Goal: Information Seeking & Learning: Check status

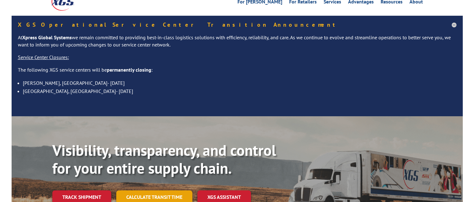
scroll to position [125, 0]
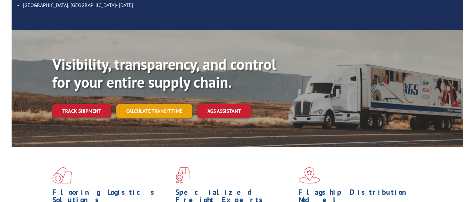
click at [152, 104] on link "Calculate transit time" at bounding box center [154, 110] width 76 height 13
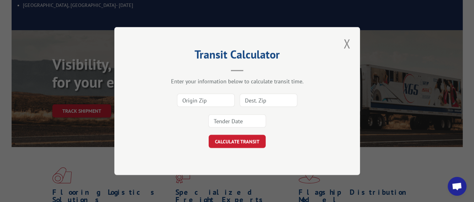
drag, startPoint x: 349, startPoint y: 41, endPoint x: 344, endPoint y: 43, distance: 5.2
click at [349, 41] on button "Close modal" at bounding box center [347, 43] width 11 height 17
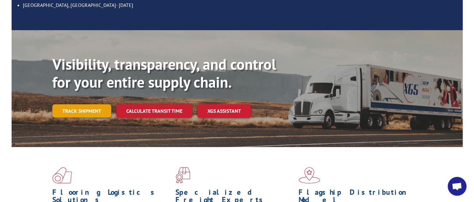
click at [46, 94] on div "Visibility, transparency, and control for your entire supply chain. Track shipm…" at bounding box center [238, 94] width 452 height 129
drag, startPoint x: 65, startPoint y: 94, endPoint x: 163, endPoint y: 92, distance: 98.5
click at [65, 104] on link "Track shipment" at bounding box center [81, 110] width 59 height 13
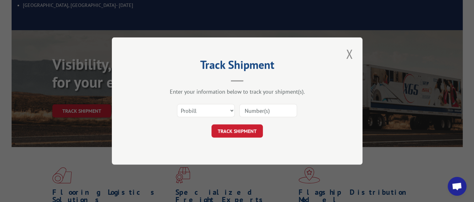
click at [258, 110] on input at bounding box center [269, 110] width 58 height 13
paste input "17323468"
type input "17323468"
click at [244, 129] on button "TRACK SHIPMENT" at bounding box center [237, 130] width 51 height 13
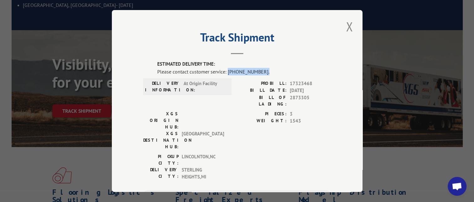
drag, startPoint x: 266, startPoint y: 71, endPoint x: 226, endPoint y: 71, distance: 40.5
click at [226, 71] on div "Please contact customer service: [PHONE_NUMBER]." at bounding box center [244, 72] width 174 height 8
click at [279, 66] on label "ESTIMATED DELIVERY TIME:" at bounding box center [244, 64] width 174 height 7
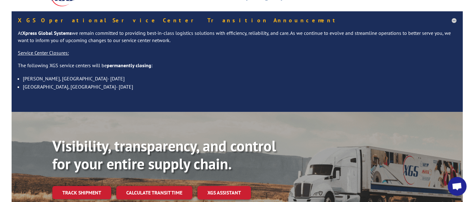
scroll to position [94, 0]
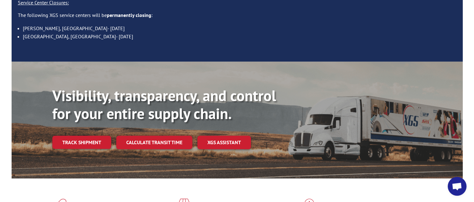
click at [90, 135] on link "Track shipment" at bounding box center [81, 141] width 59 height 13
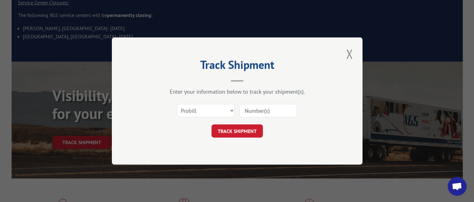
click at [259, 116] on input at bounding box center [269, 110] width 58 height 13
paste input "17323468"
type input "17323468"
click at [248, 128] on button "TRACK SHIPMENT" at bounding box center [237, 130] width 51 height 13
